Goal: Transaction & Acquisition: Book appointment/travel/reservation

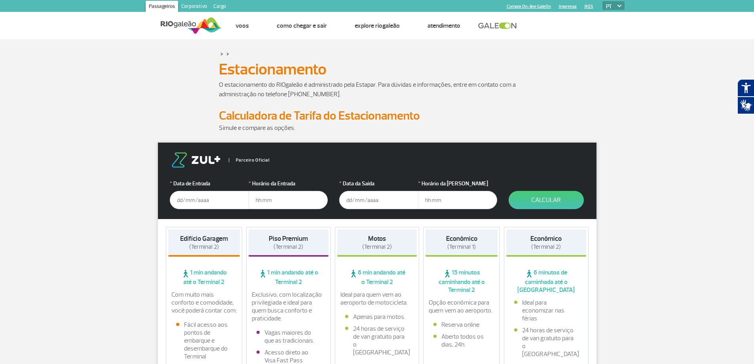
click at [192, 196] on input "text" at bounding box center [209, 200] width 79 height 18
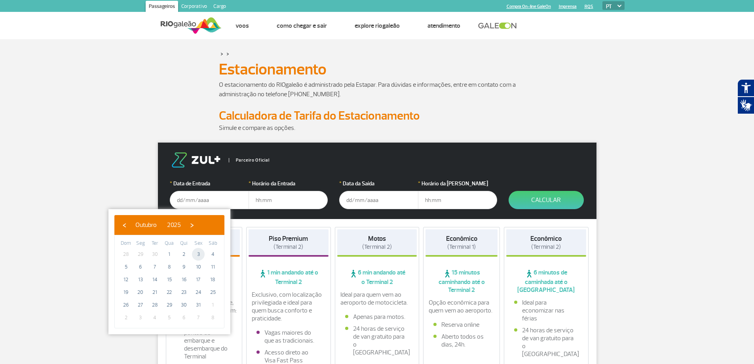
click at [197, 253] on span "3" at bounding box center [198, 254] width 13 height 13
type input "[DATE]"
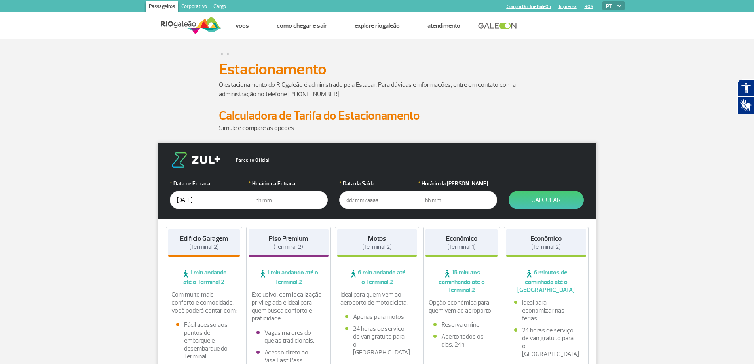
click at [278, 199] on input "text" at bounding box center [287, 200] width 79 height 18
type input "12:00"
click at [360, 200] on input "text" at bounding box center [378, 200] width 79 height 18
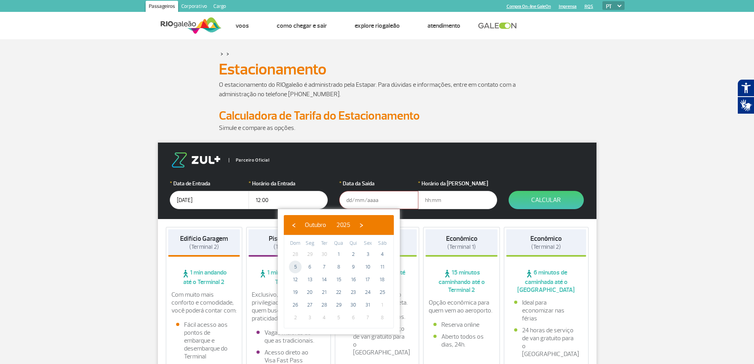
click at [295, 266] on span "5" at bounding box center [295, 266] width 13 height 13
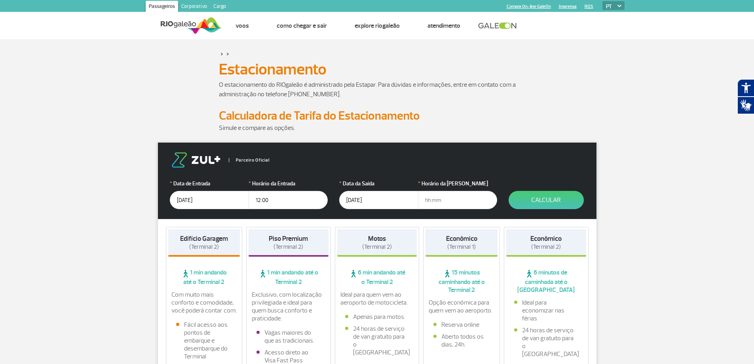
click at [361, 201] on input "05/10/2025" at bounding box center [378, 200] width 79 height 18
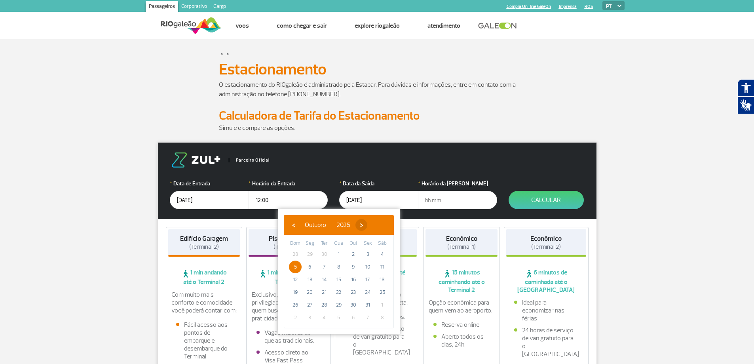
click at [367, 225] on span "›" at bounding box center [361, 225] width 12 height 12
click at [338, 266] on span "5" at bounding box center [338, 266] width 13 height 13
type input "[DATE]"
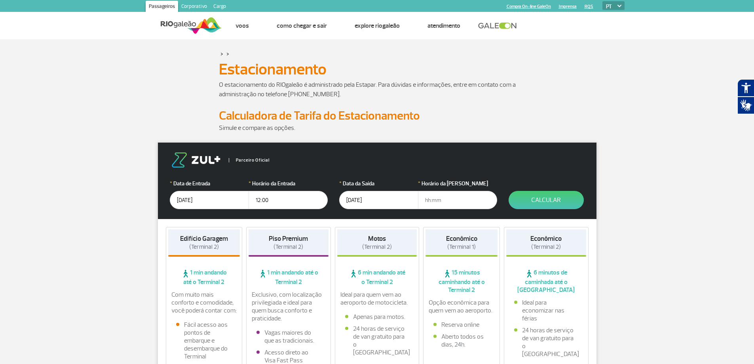
click at [425, 199] on input "text" at bounding box center [457, 200] width 79 height 18
type input "20:00"
click at [545, 199] on button "Calcular" at bounding box center [545, 200] width 75 height 18
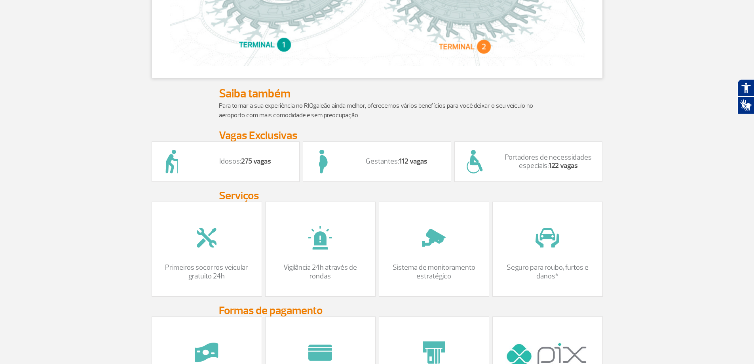
scroll to position [515, 0]
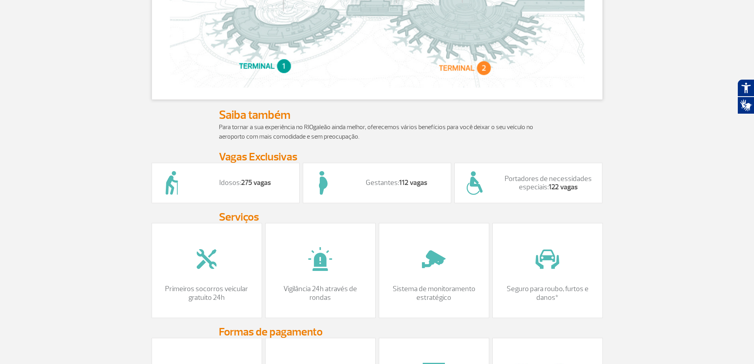
click at [192, 192] on div "Idosos: 275 vagas" at bounding box center [225, 183] width 148 height 40
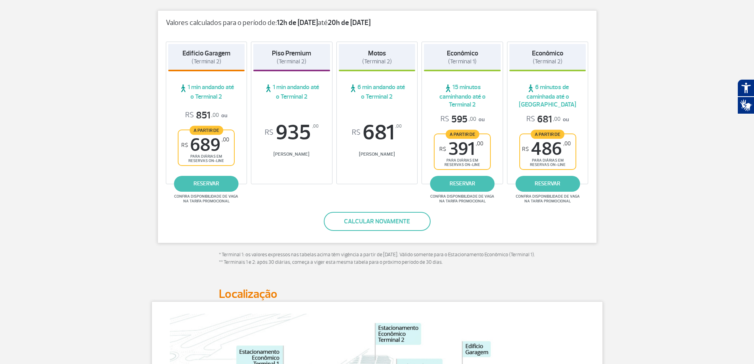
scroll to position [119, 0]
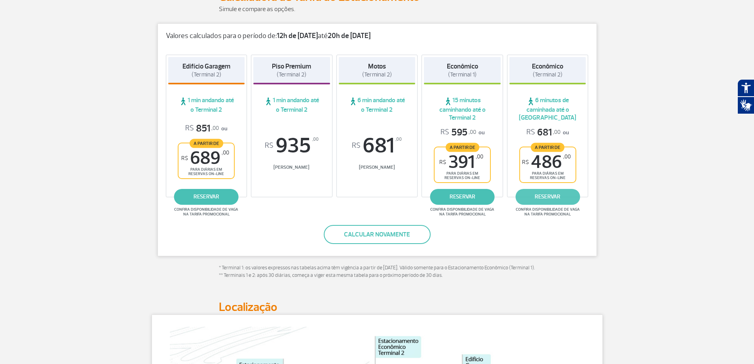
click at [548, 194] on link "reservar" at bounding box center [547, 197] width 64 height 16
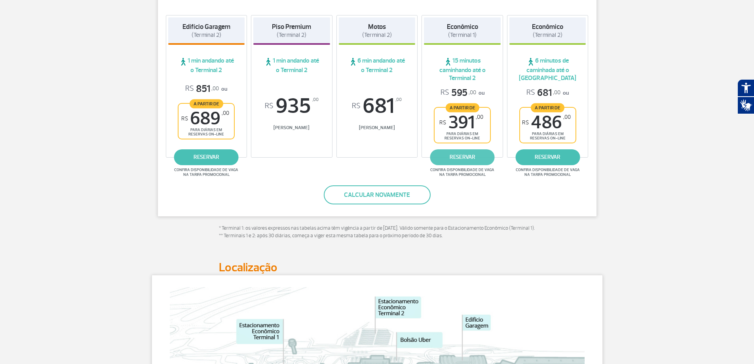
scroll to position [0, 0]
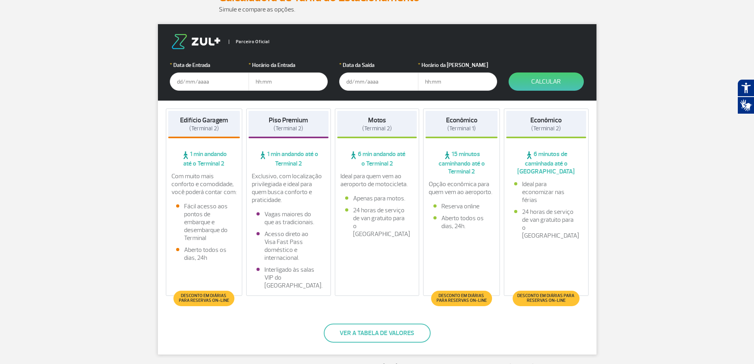
scroll to position [119, 0]
click at [202, 80] on input "text" at bounding box center [209, 81] width 79 height 18
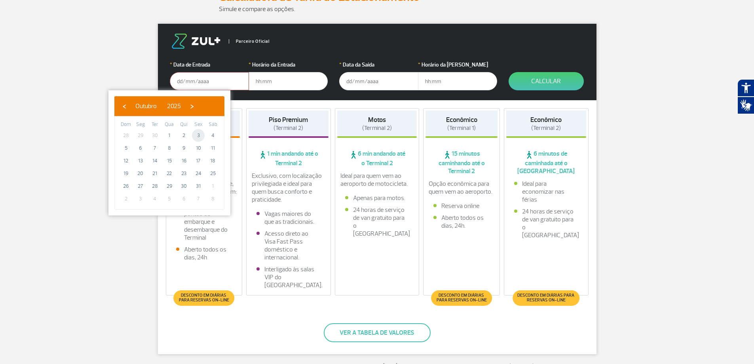
click at [199, 134] on span "3" at bounding box center [198, 135] width 13 height 13
type input "[DATE]"
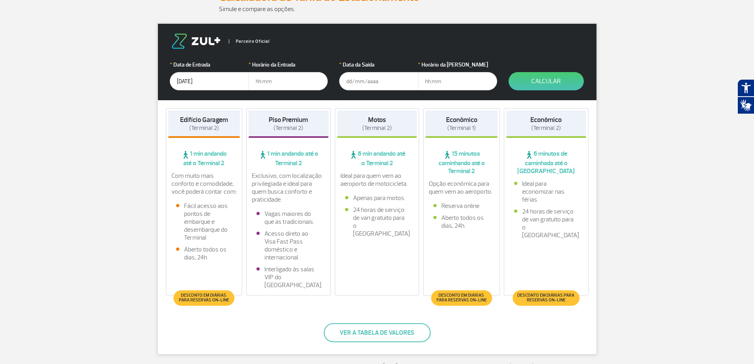
click at [265, 78] on input "text" at bounding box center [287, 81] width 79 height 18
click at [272, 81] on input "text" at bounding box center [287, 81] width 79 height 18
drag, startPoint x: 276, startPoint y: 82, endPoint x: 243, endPoint y: 80, distance: 33.3
click at [243, 80] on div "* Data de Entrada [DATE] * Horário da Entrada" at bounding box center [248, 76] width 157 height 30
click at [261, 80] on input "text" at bounding box center [287, 81] width 79 height 18
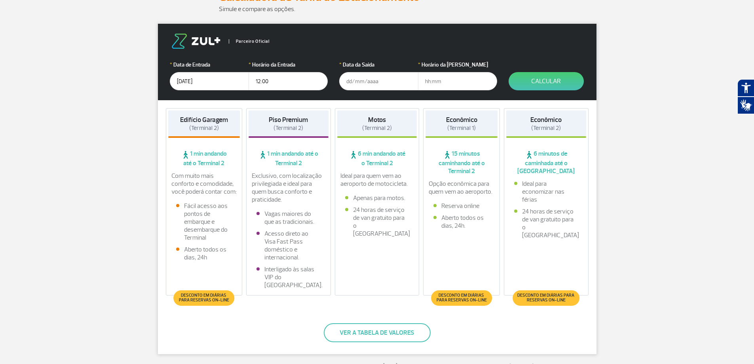
type input "12:00"
click at [362, 79] on input "text" at bounding box center [378, 81] width 79 height 18
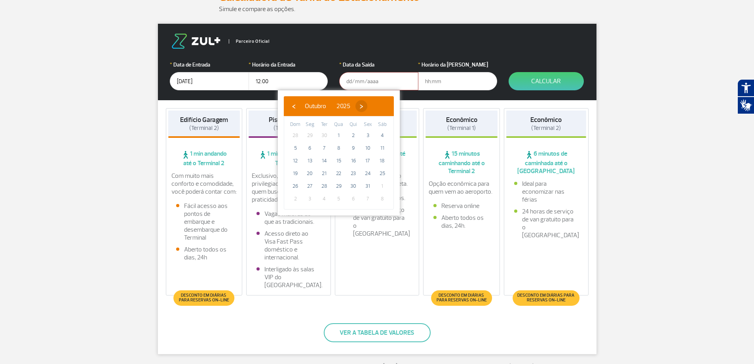
click at [367, 106] on span "›" at bounding box center [361, 106] width 12 height 12
click at [339, 147] on span "5" at bounding box center [338, 148] width 13 height 13
type input "[DATE]"
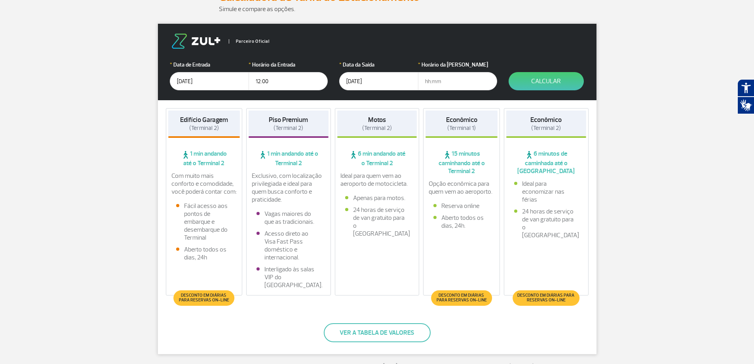
drag, startPoint x: 445, startPoint y: 79, endPoint x: 405, endPoint y: 82, distance: 40.0
click at [408, 82] on div "* Data da Saída [DATE] * Horário da Saída" at bounding box center [417, 76] width 157 height 30
type input "20:00"
click at [540, 78] on button "Calcular" at bounding box center [545, 81] width 75 height 18
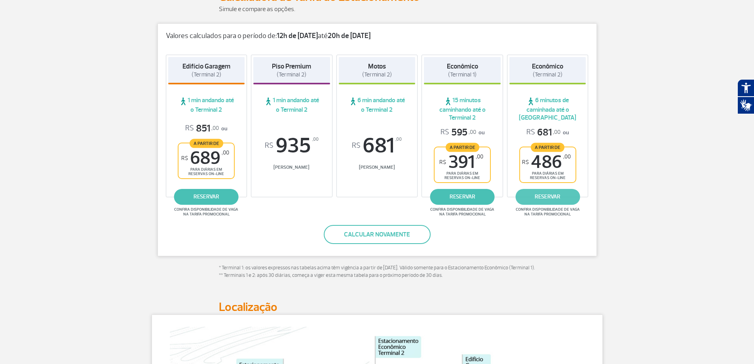
click at [545, 195] on link "reservar" at bounding box center [547, 197] width 64 height 16
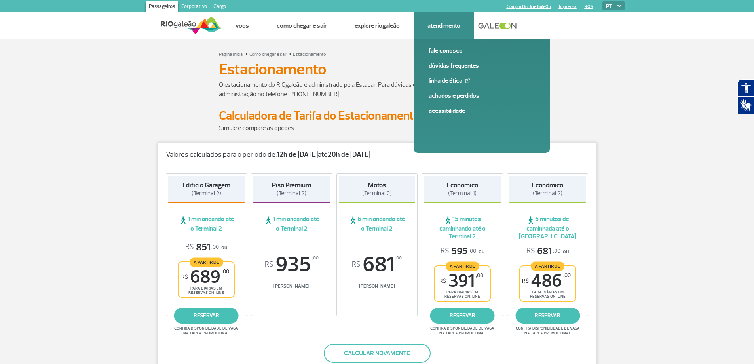
click at [440, 50] on link "Fale conosco" at bounding box center [481, 50] width 106 height 9
